Goal: Contribute content: Add original content to the website for others to see

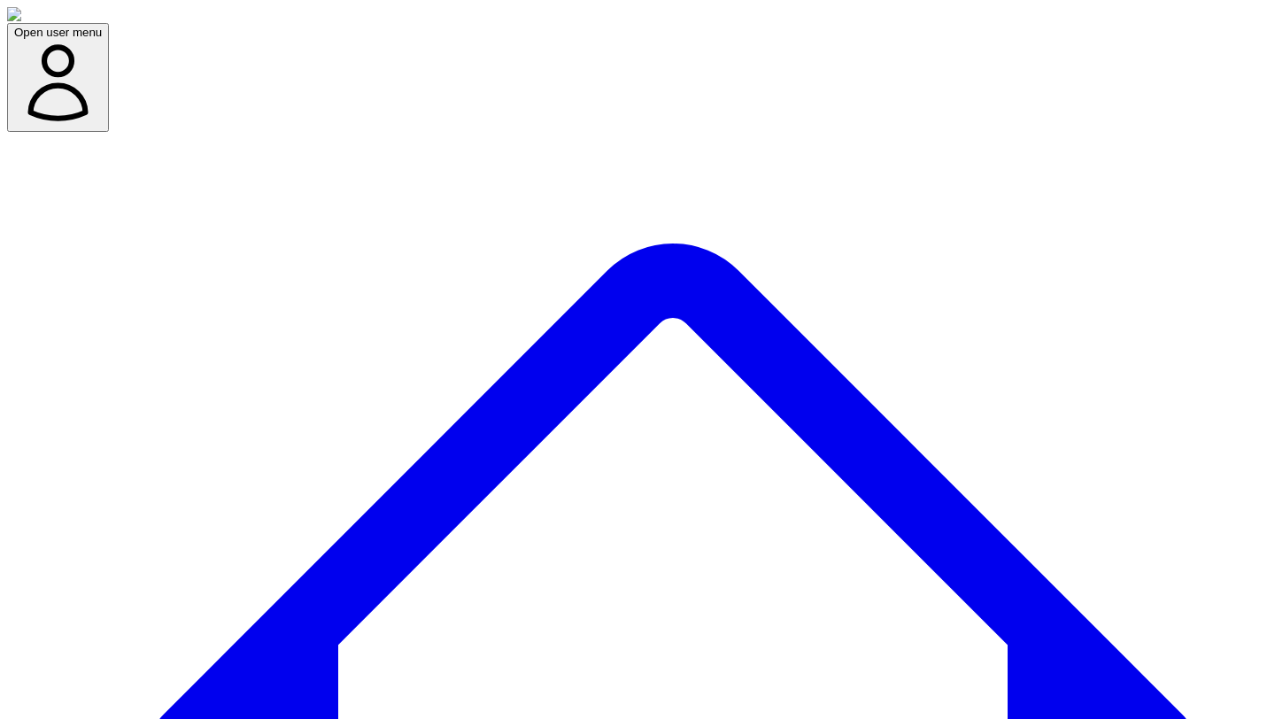
copy h3 "Content Details"
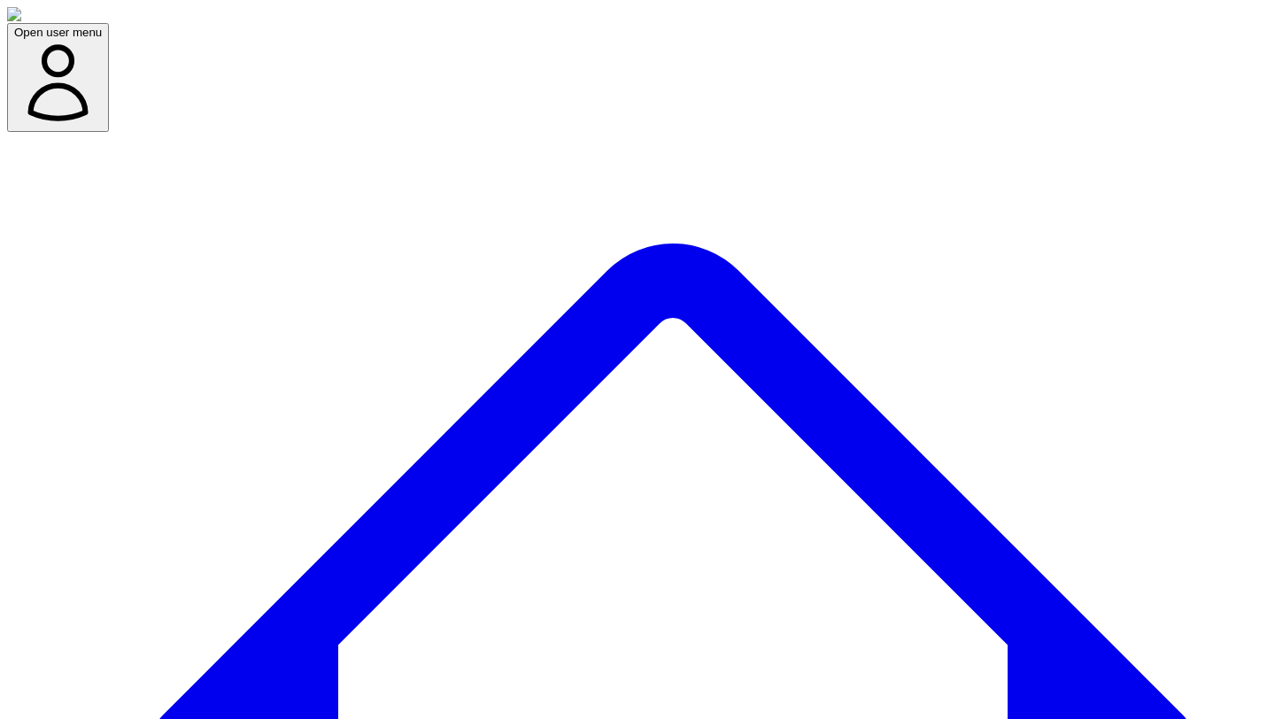
type textarea "*"
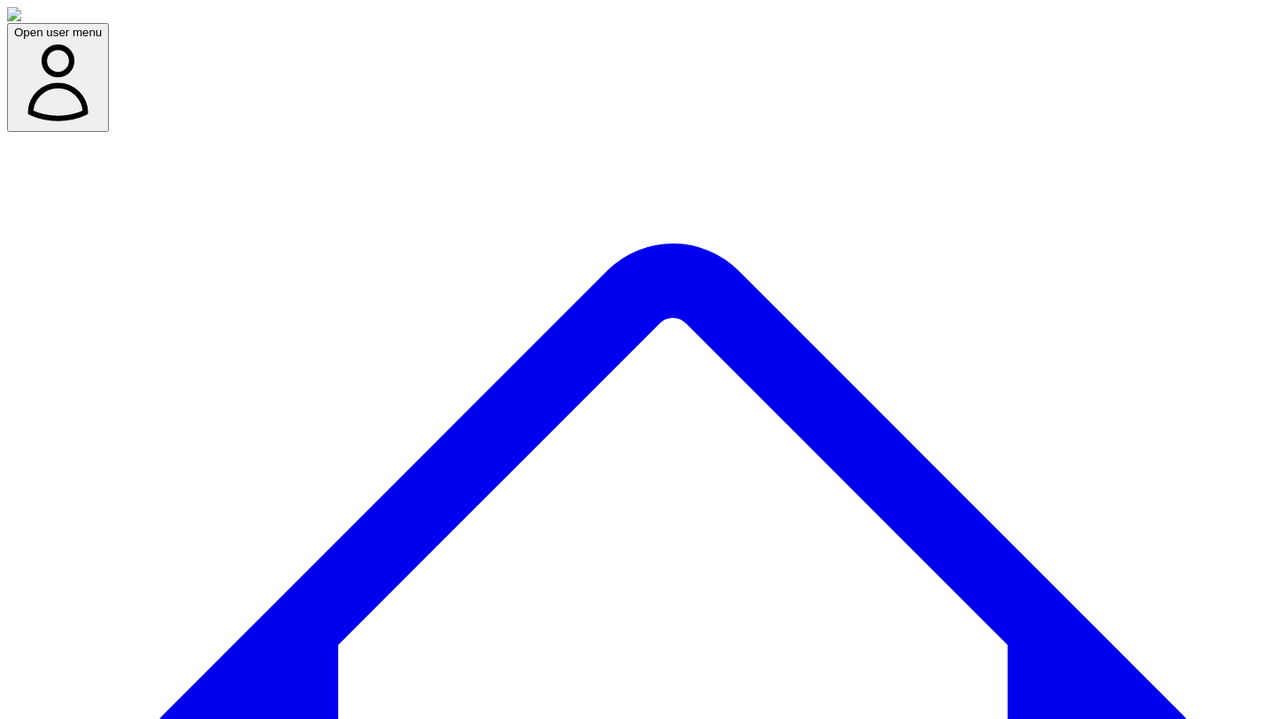
type textarea "*"
